Goal: Transaction & Acquisition: Book appointment/travel/reservation

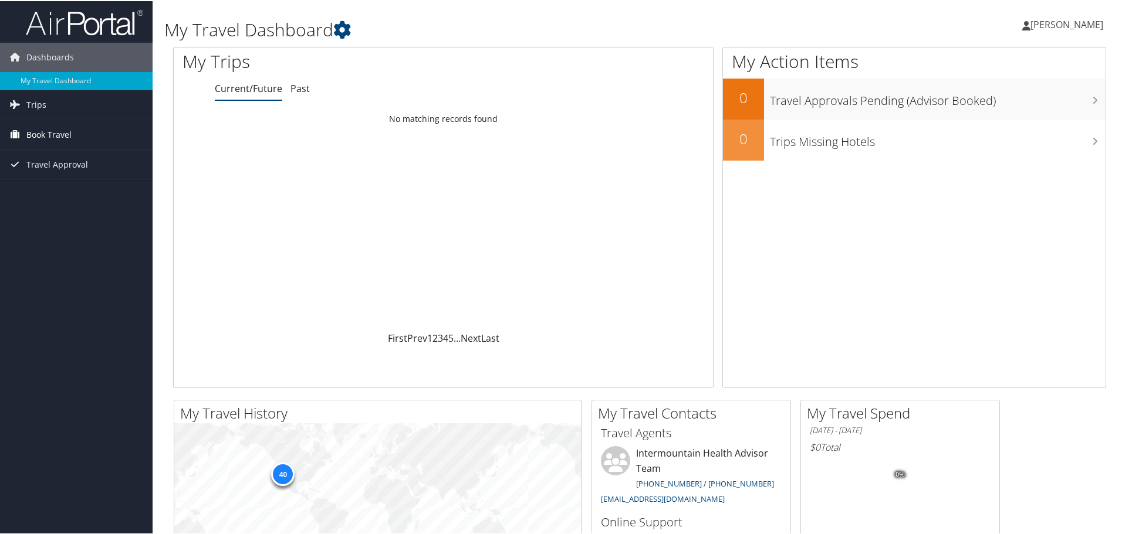
click at [38, 137] on span "Book Travel" at bounding box center [48, 133] width 45 height 29
click at [48, 188] on link "Book/Manage Online Trips" at bounding box center [76, 193] width 153 height 18
click at [63, 174] on link "Approval Request (Beta)" at bounding box center [76, 175] width 153 height 18
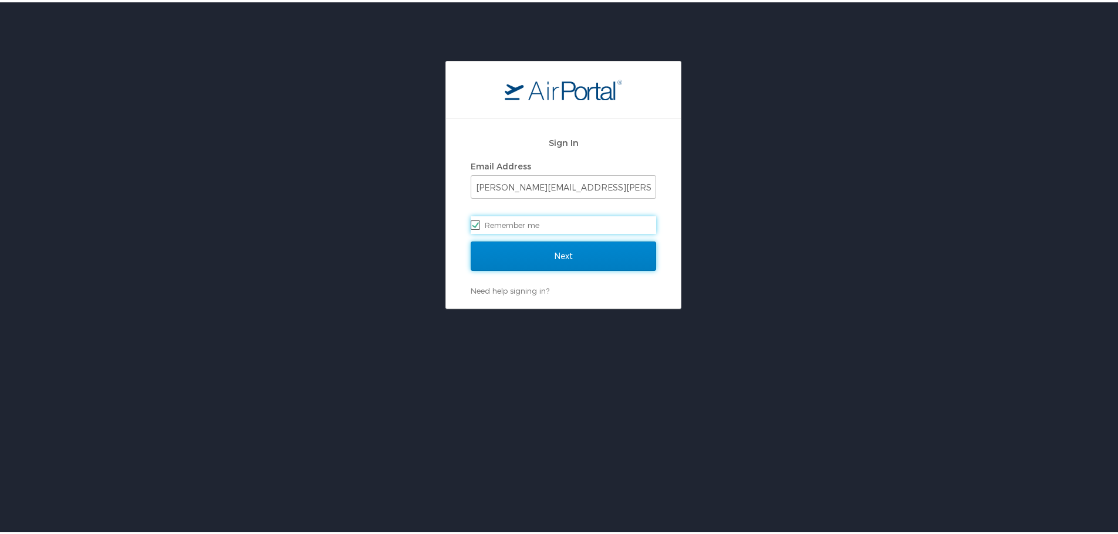
click at [556, 263] on input "Next" at bounding box center [562, 253] width 185 height 29
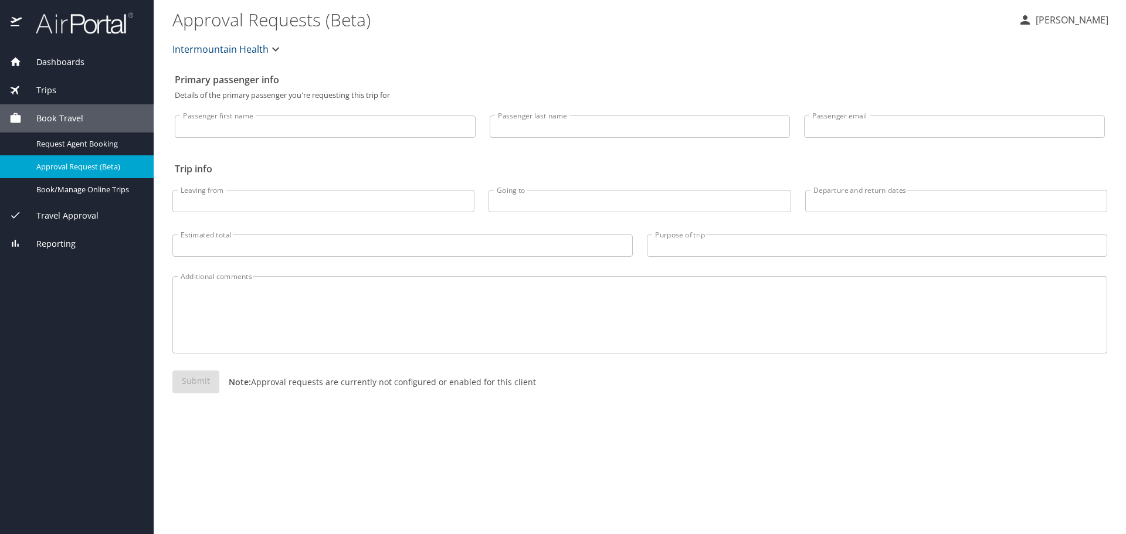
click at [246, 133] on input "Passenger first name" at bounding box center [325, 127] width 301 height 22
click at [38, 63] on span "Dashboards" at bounding box center [53, 62] width 63 height 13
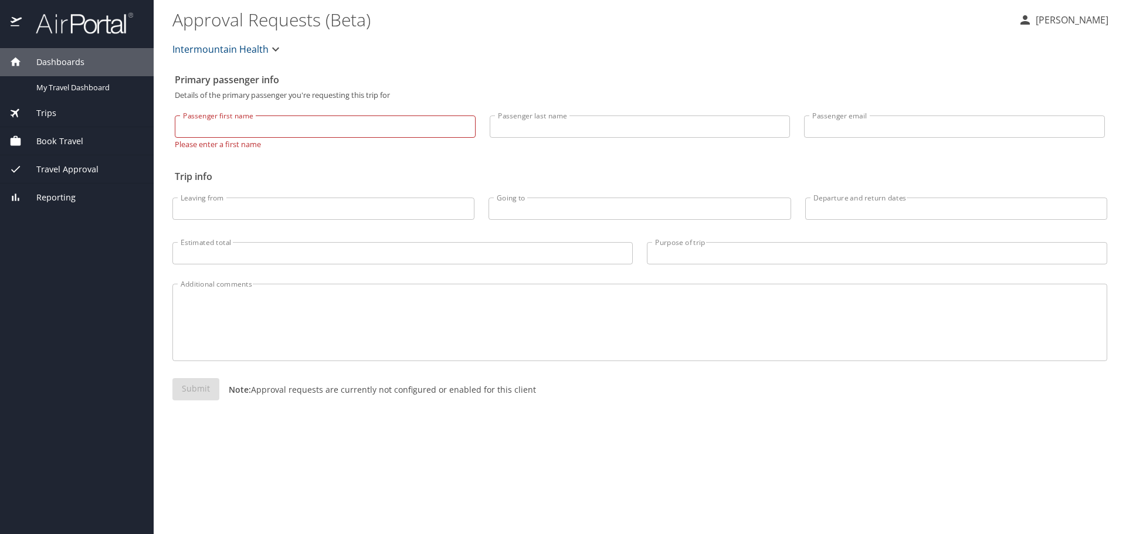
click at [38, 63] on span "Dashboards" at bounding box center [53, 62] width 63 height 13
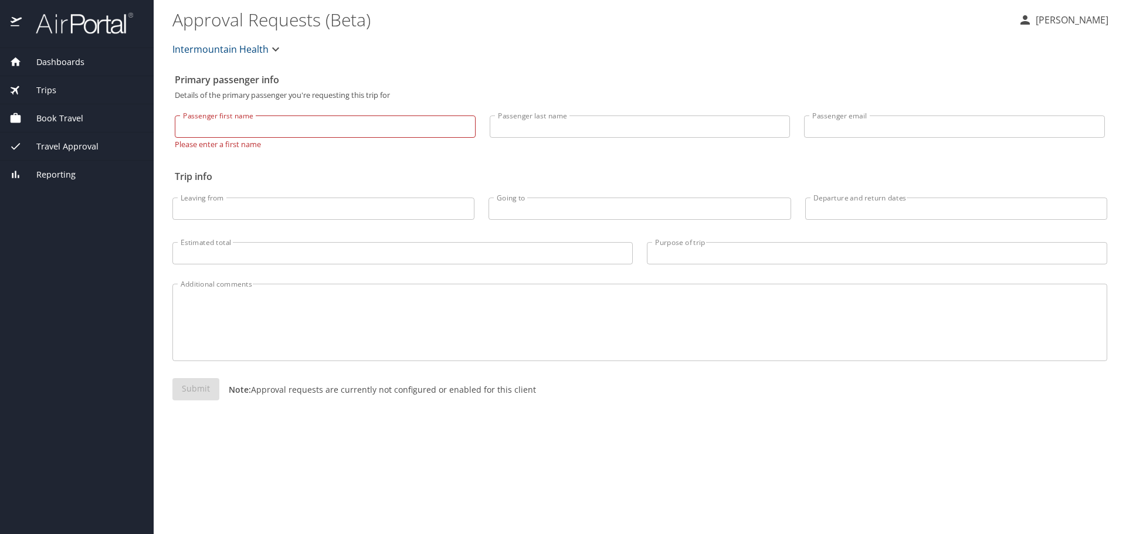
click at [46, 114] on span "Book Travel" at bounding box center [53, 118] width 62 height 13
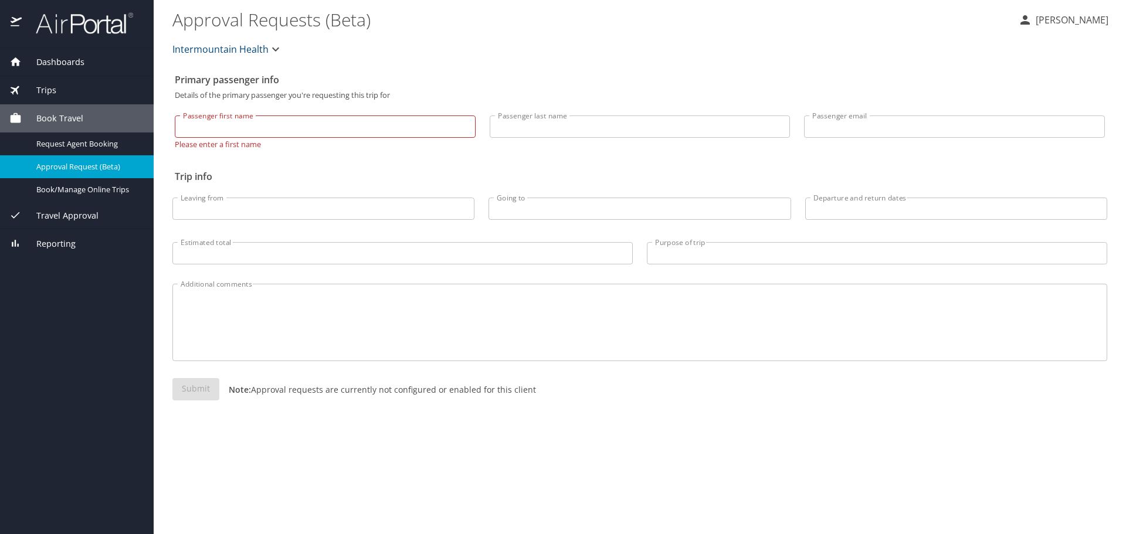
click at [40, 89] on span "Trips" at bounding box center [39, 90] width 35 height 13
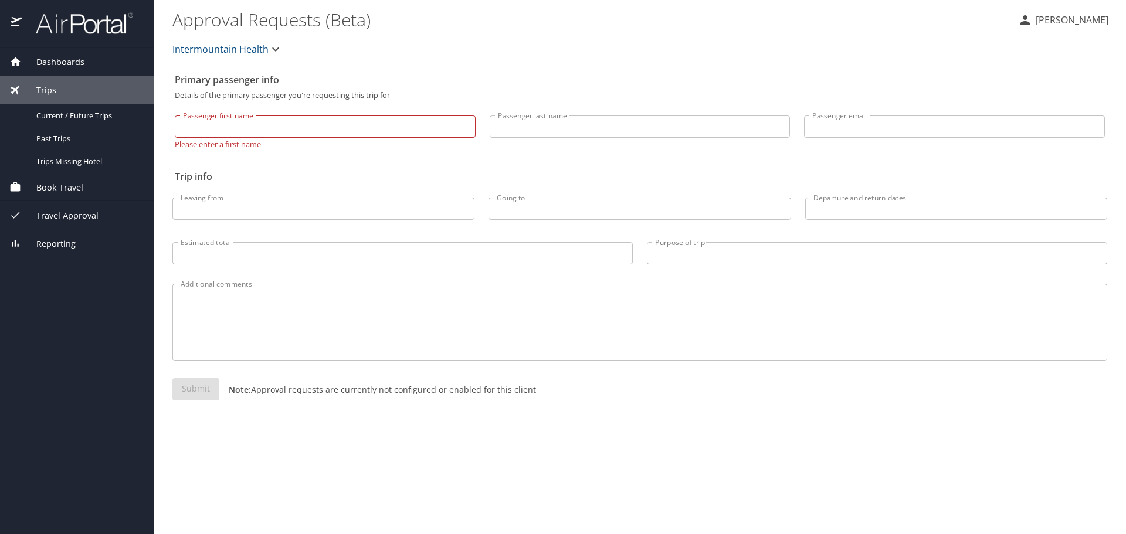
click at [48, 183] on span "Book Travel" at bounding box center [53, 187] width 62 height 13
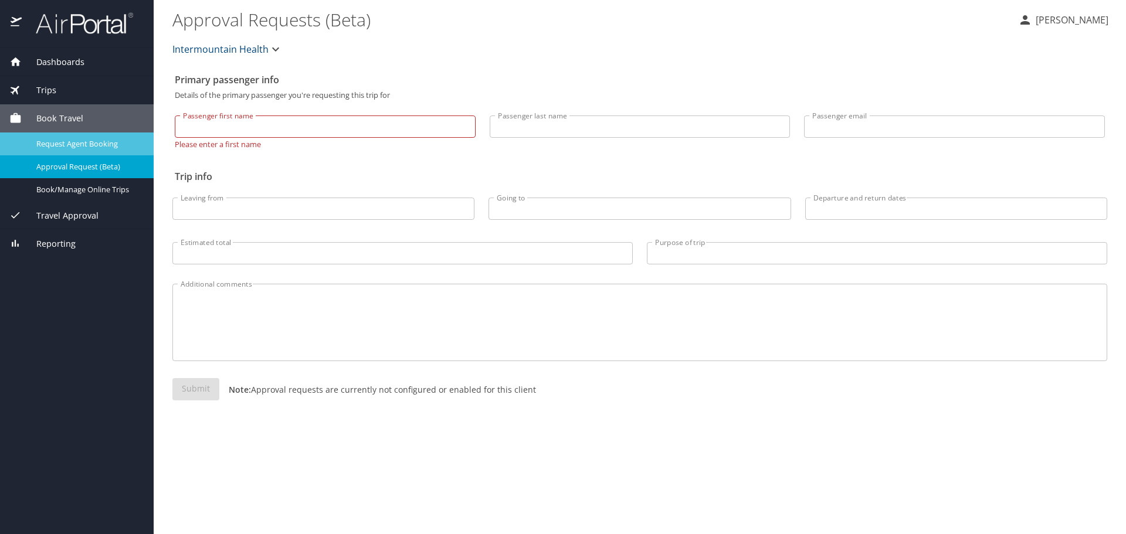
click at [43, 146] on span "Request Agent Booking" at bounding box center [87, 143] width 103 height 11
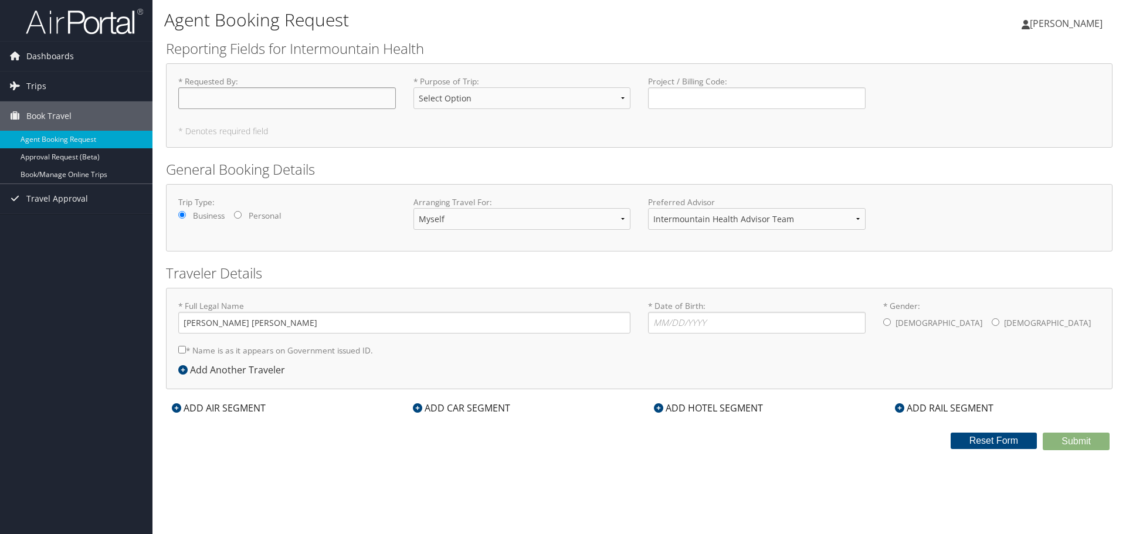
click at [336, 96] on input "* Requested By : Required" at bounding box center [287, 98] width 218 height 22
type input "M [PERSON_NAME], MD"
click at [428, 99] on select "Select Option 3rd Party Reimbursable Business CME Conf or Education Groups Pers…" at bounding box center [523, 98] width 218 height 22
select select "CME"
click at [414, 87] on select "Select Option 3rd Party Reimbursable Business CME Conf or Education Groups Pers…" at bounding box center [523, 98] width 218 height 22
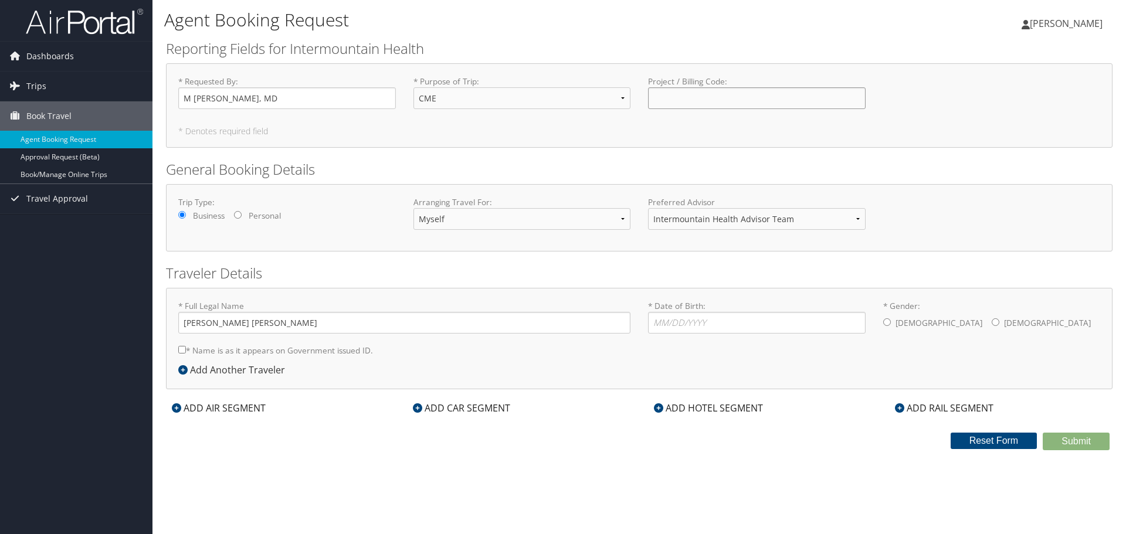
click at [719, 96] on input "Project / Billing Code : Required" at bounding box center [757, 98] width 218 height 22
type input "AAPM&R annual assembly"
click at [725, 221] on select "Intermountain Health Advisor Team" at bounding box center [757, 219] width 218 height 22
click at [373, 286] on div "Traveler Details * Full Legal Name [PERSON_NAME] [PERSON_NAME] * Name is as it …" at bounding box center [639, 326] width 947 height 126
click at [691, 325] on input "* Date of Birth: Invalid Date" at bounding box center [757, 323] width 218 height 22
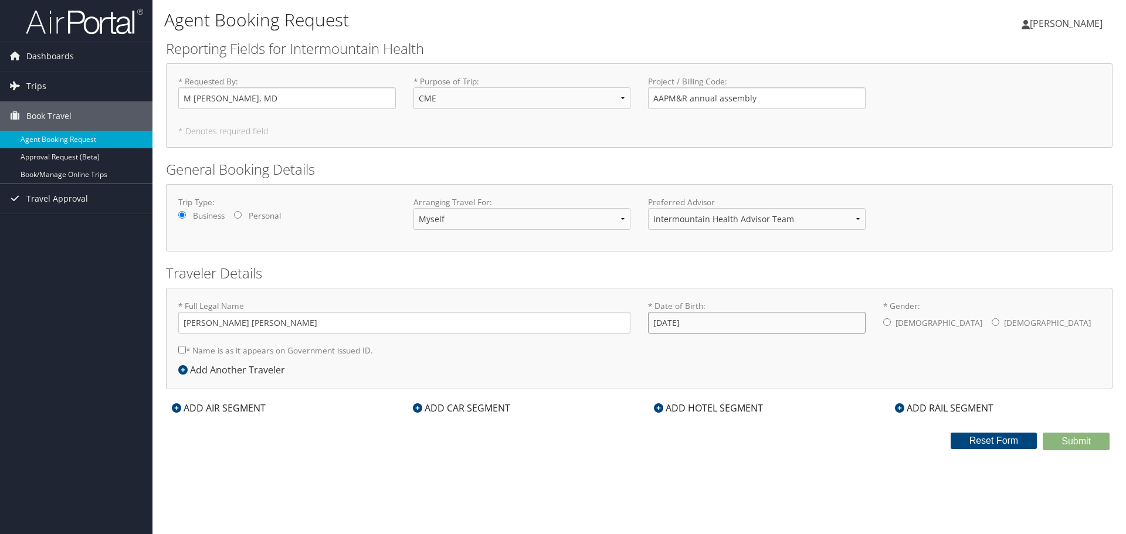
type input "[DATE]"
click at [889, 324] on input "* Gender: [DEMOGRAPHIC_DATA] [DEMOGRAPHIC_DATA]" at bounding box center [887, 323] width 8 height 8
radio input "true"
click at [658, 405] on icon at bounding box center [658, 408] width 9 height 9
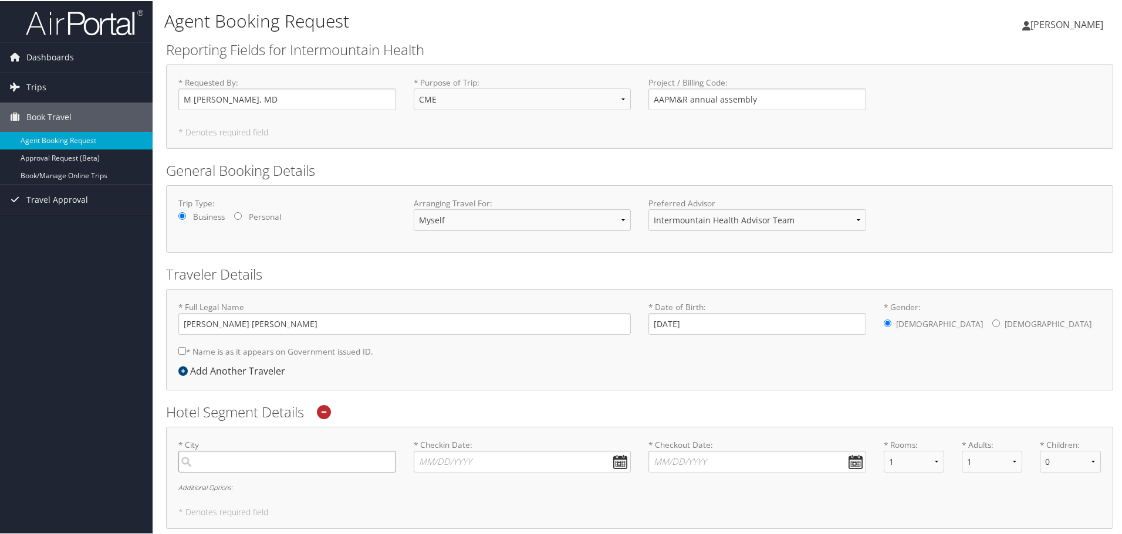
click at [291, 457] on input "search" at bounding box center [287, 461] width 218 height 22
type input "[GEOGRAPHIC_DATA]"
click at [513, 462] on input "* Checkin Date: Dates must be valid" at bounding box center [523, 461] width 218 height 22
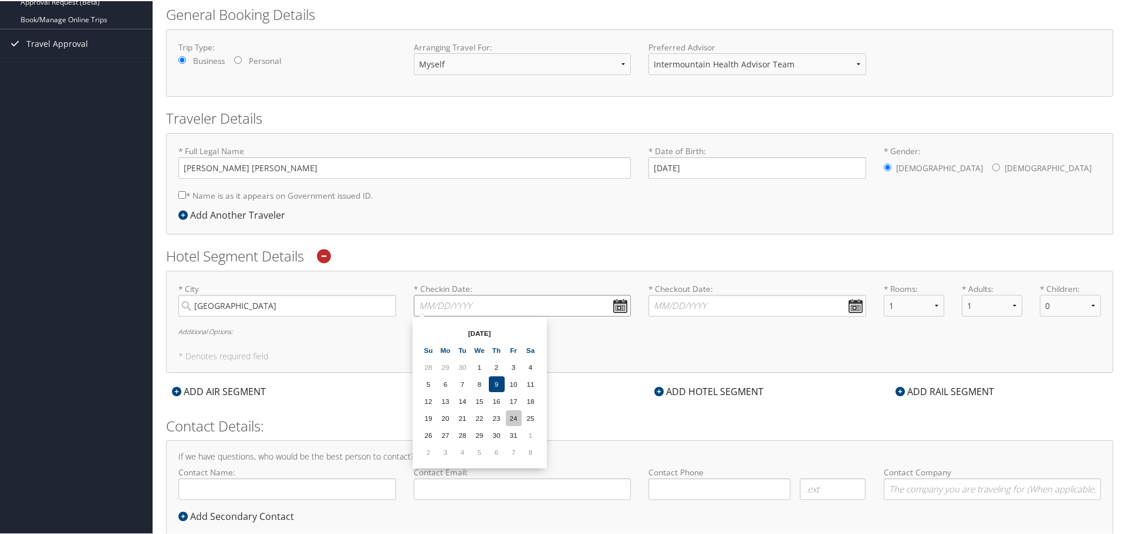
scroll to position [176, 0]
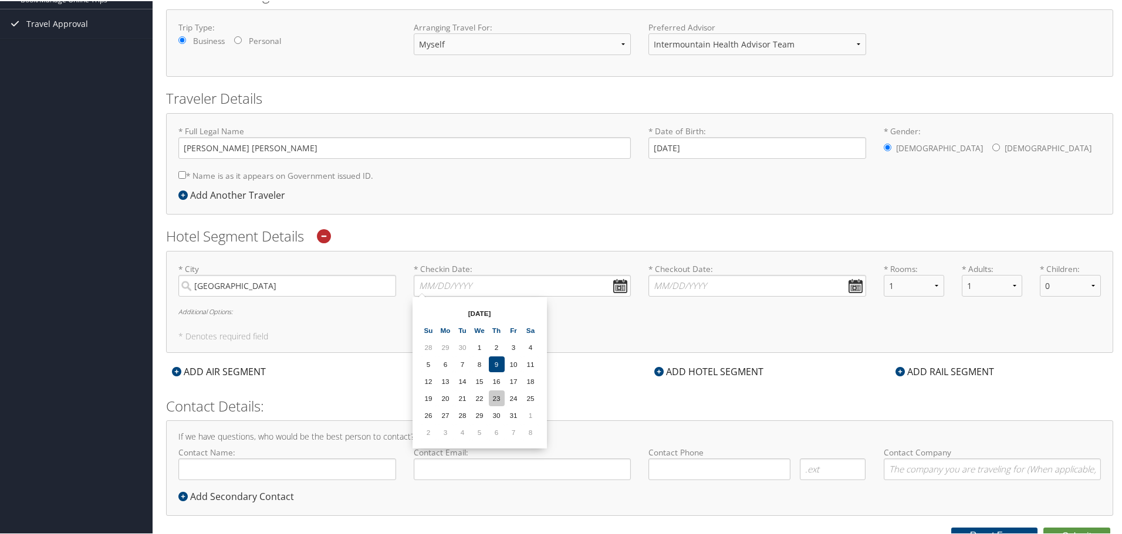
click at [500, 395] on td "23" at bounding box center [497, 398] width 16 height 16
type input "[DATE]"
click at [726, 282] on input "* Checkout Date: Dates must be valid" at bounding box center [757, 285] width 218 height 22
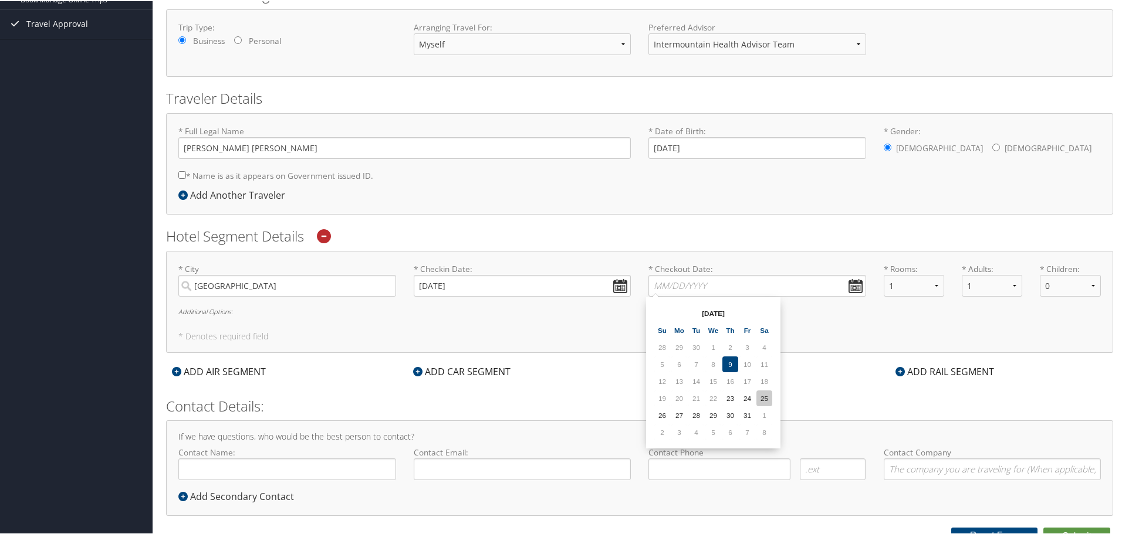
click at [766, 395] on td "25" at bounding box center [764, 398] width 16 height 16
type input "[DATE]"
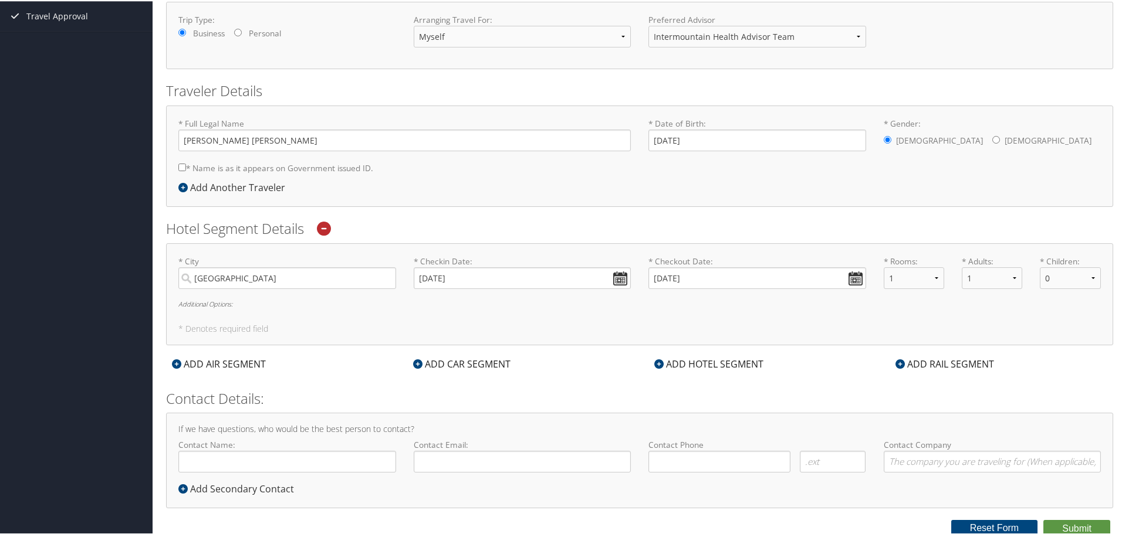
scroll to position [186, 0]
click at [330, 459] on input "Contact Name:" at bounding box center [287, 459] width 218 height 22
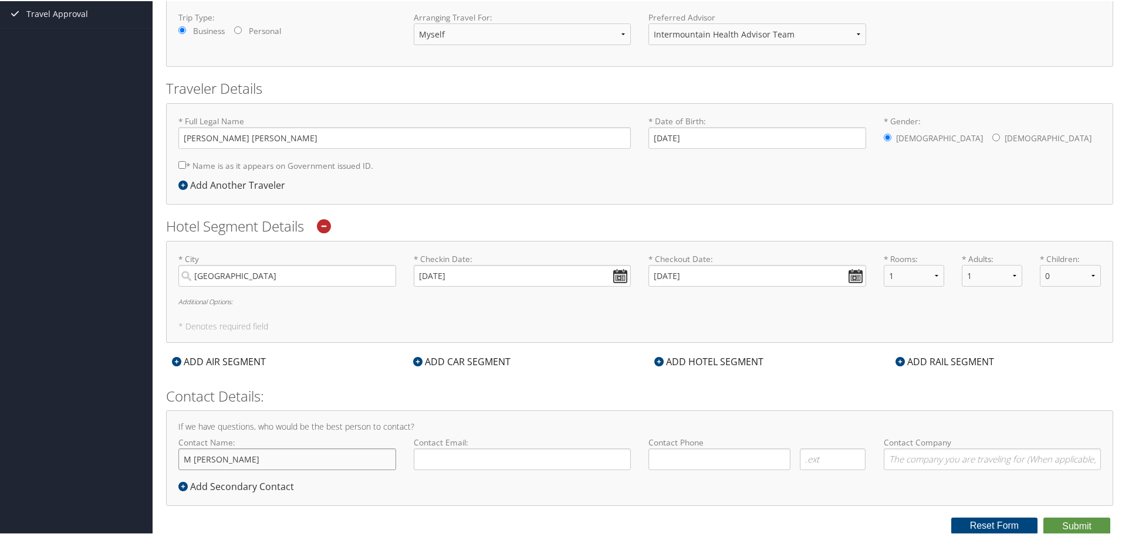
type input "M [PERSON_NAME]"
click at [467, 451] on input "Contact Email:" at bounding box center [523, 459] width 218 height 22
type input "[PERSON_NAME][EMAIL_ADDRESS][PERSON_NAME][DOMAIN_NAME]"
type input "[PHONE_NUMBER]"
click at [207, 303] on h6 "Additional Options:" at bounding box center [639, 300] width 922 height 6
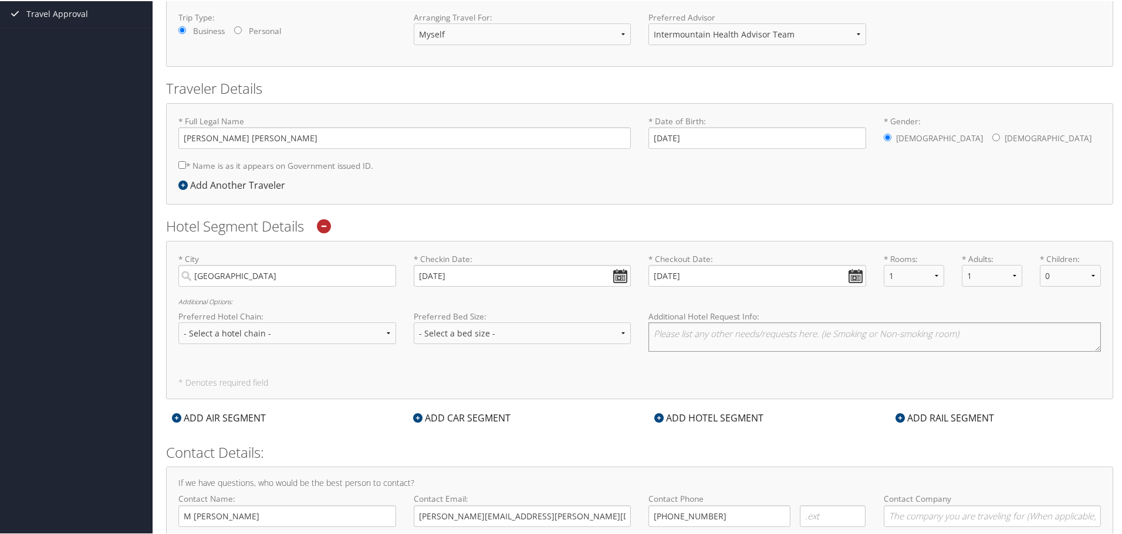
click at [746, 338] on textarea at bounding box center [874, 335] width 452 height 29
click at [797, 331] on textarea "the conference is at the [GEOGRAPHIC_DATA]" at bounding box center [874, 335] width 452 height 29
paste textarea "[GEOGRAPHIC_DATA] [STREET_ADDRESS]"
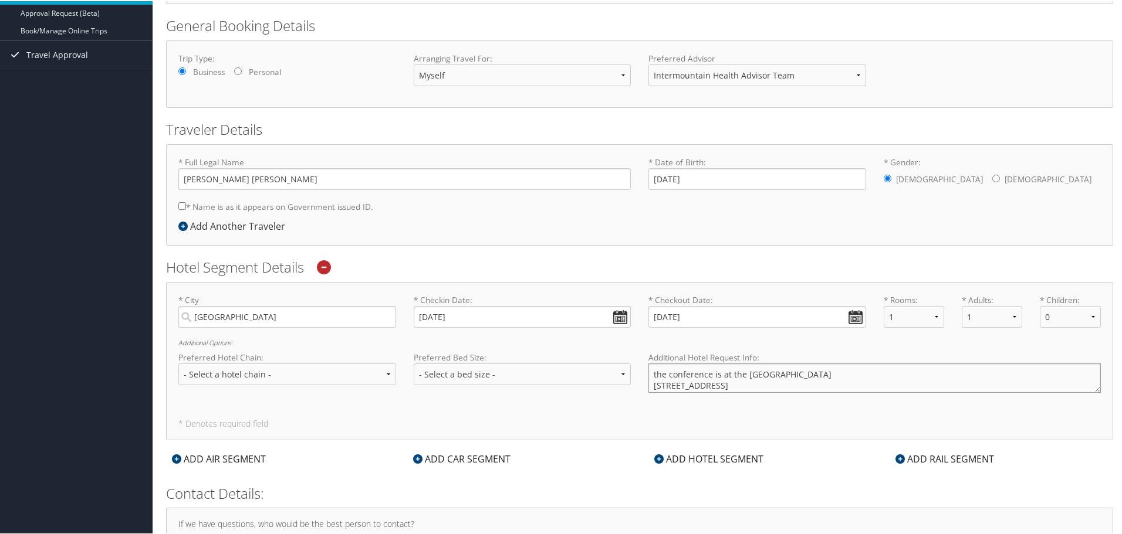
scroll to position [127, 0]
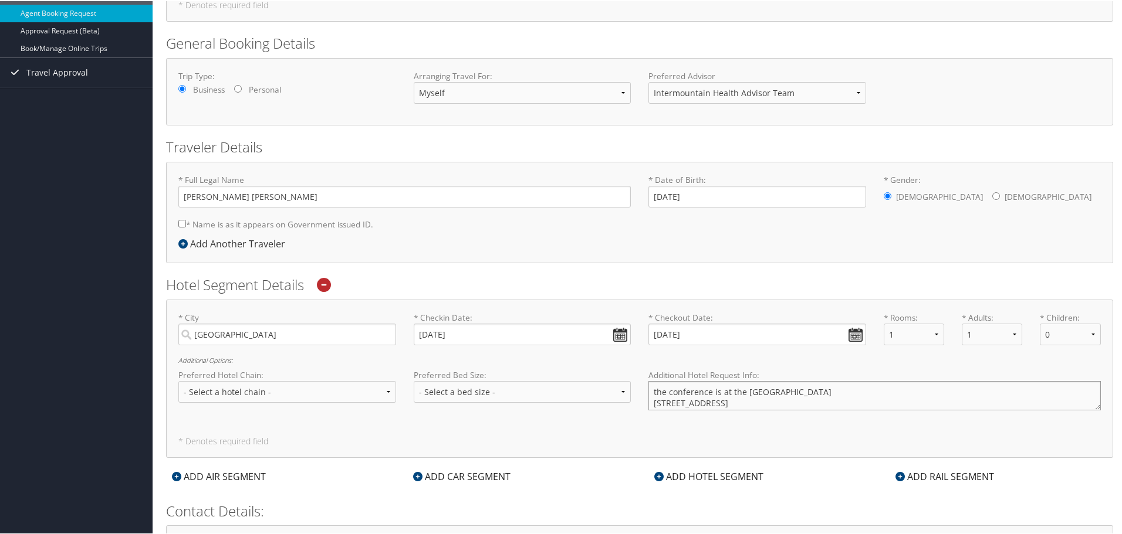
drag, startPoint x: 785, startPoint y: 390, endPoint x: 742, endPoint y: 389, distance: 43.4
click at [742, 389] on textarea "the conference is at the [GEOGRAPHIC_DATA] [STREET_ADDRESS]" at bounding box center [874, 394] width 452 height 29
click at [744, 400] on textarea "the conference is at the [GEOGRAPHIC_DATA] [STREET_ADDRESS]" at bounding box center [874, 394] width 452 height 29
click at [744, 399] on textarea "the conference is at the [GEOGRAPHIC_DATA] [STREET_ADDRESS]" at bounding box center [874, 394] width 452 height 29
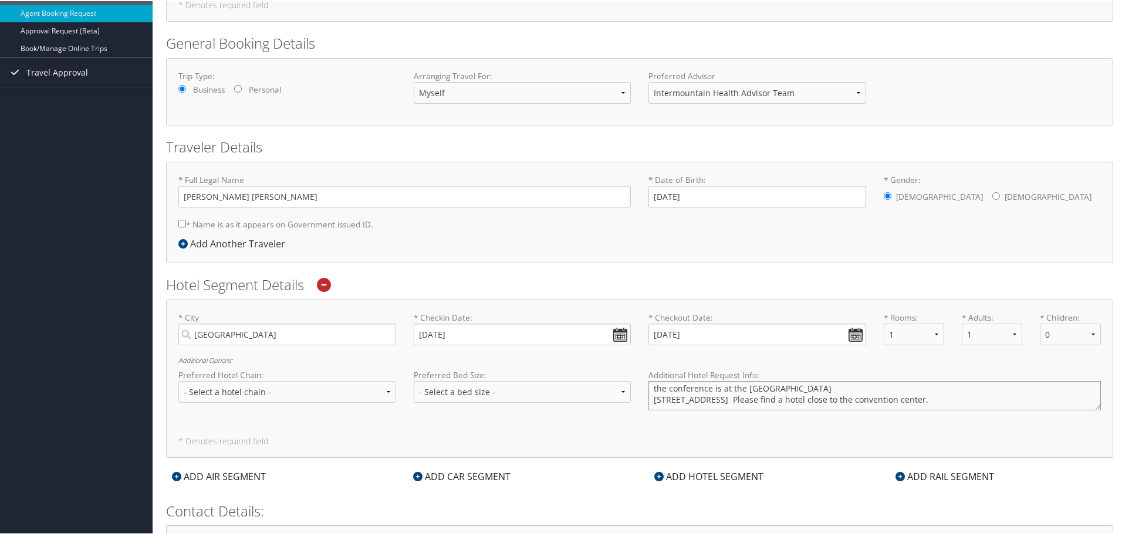
type textarea "the conference is at the [GEOGRAPHIC_DATA] [STREET_ADDRESS] Please find a hotel…"
click at [461, 388] on select "- Select a bed size - Twin Full Queen King" at bounding box center [523, 391] width 218 height 22
select select "King"
click at [414, 380] on select "- Select a bed size - Twin Full Queen King" at bounding box center [523, 391] width 218 height 22
click at [256, 385] on select "- Select a hotel chain - Hyatt Mandarin Oriental Hilton Hotels Pullman Hotels M…" at bounding box center [287, 391] width 218 height 22
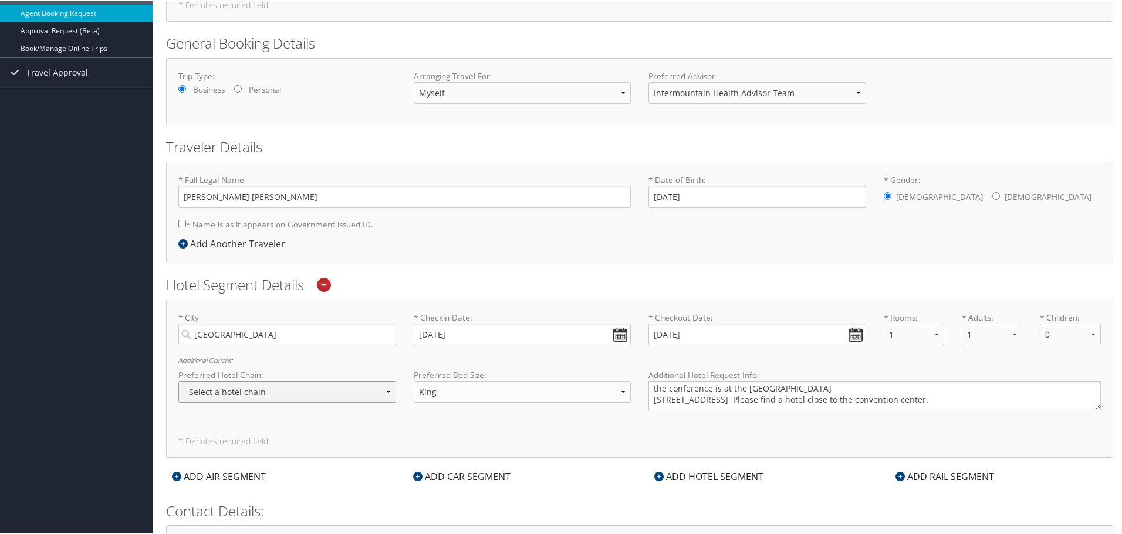
select select "Hyatt (HY)"
click at [178, 380] on select "- Select a hotel chain - Hyatt Mandarin Oriental Hilton Hotels Pullman Hotels M…" at bounding box center [287, 391] width 218 height 22
click at [956, 403] on textarea "the conference is at the [GEOGRAPHIC_DATA] [STREET_ADDRESS] Please find a hotel…" at bounding box center [874, 394] width 452 height 29
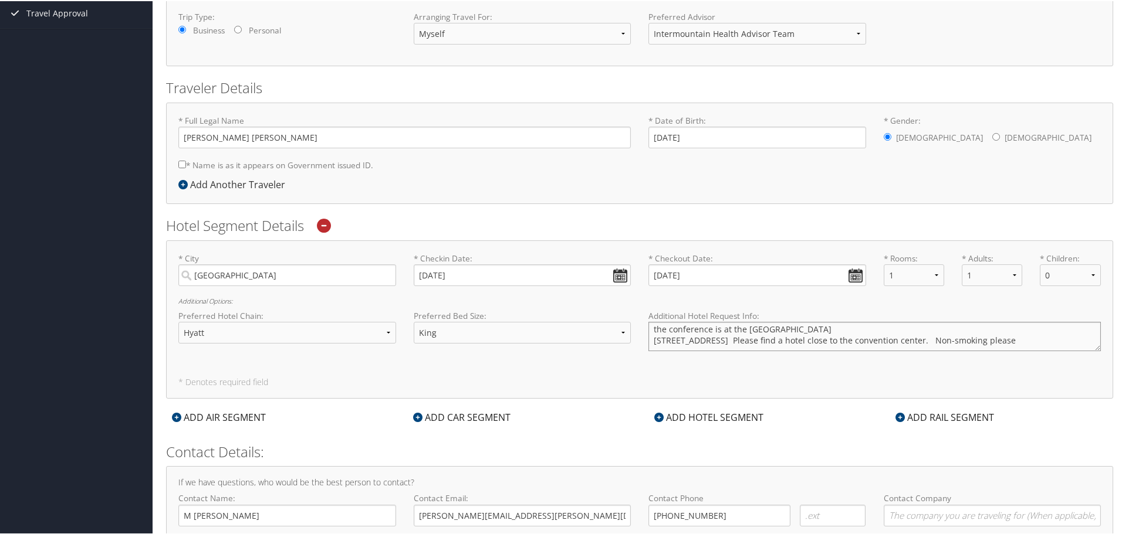
scroll to position [243, 0]
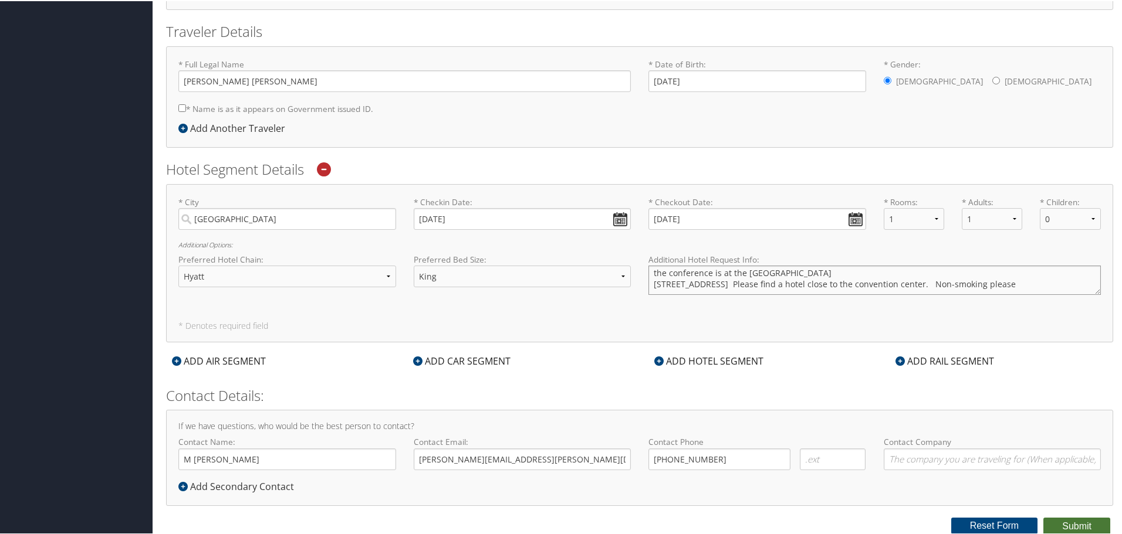
type textarea "the conference is at the [GEOGRAPHIC_DATA] [STREET_ADDRESS] Please find a hotel…"
click at [1063, 522] on button "Submit" at bounding box center [1076, 526] width 67 height 18
click at [181, 107] on input "* Name is as it appears on Government issued ID." at bounding box center [182, 107] width 8 height 8
checkbox input "true"
click at [1076, 525] on button "Submit" at bounding box center [1076, 526] width 67 height 18
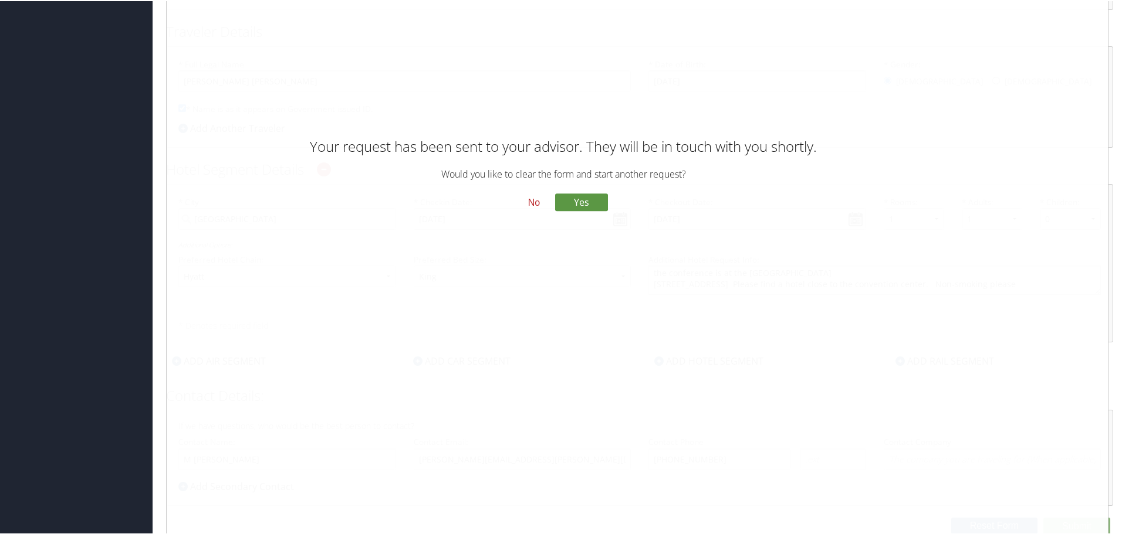
click at [524, 202] on button "No" at bounding box center [534, 202] width 31 height 20
